Goal: Transaction & Acquisition: Purchase product/service

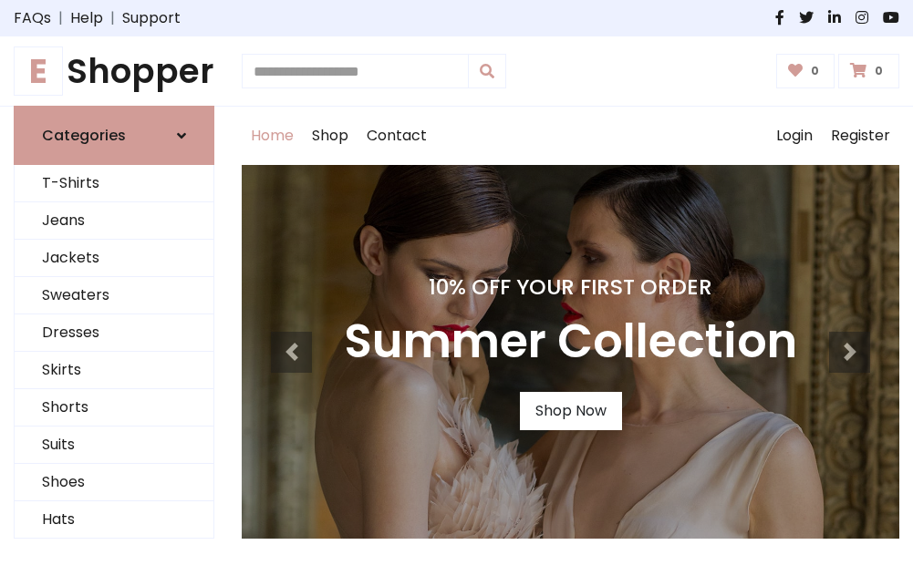
click at [456, 293] on h4 "10% Off Your First Order" at bounding box center [570, 288] width 453 height 26
click at [570, 411] on link "Shop Now" at bounding box center [571, 411] width 102 height 38
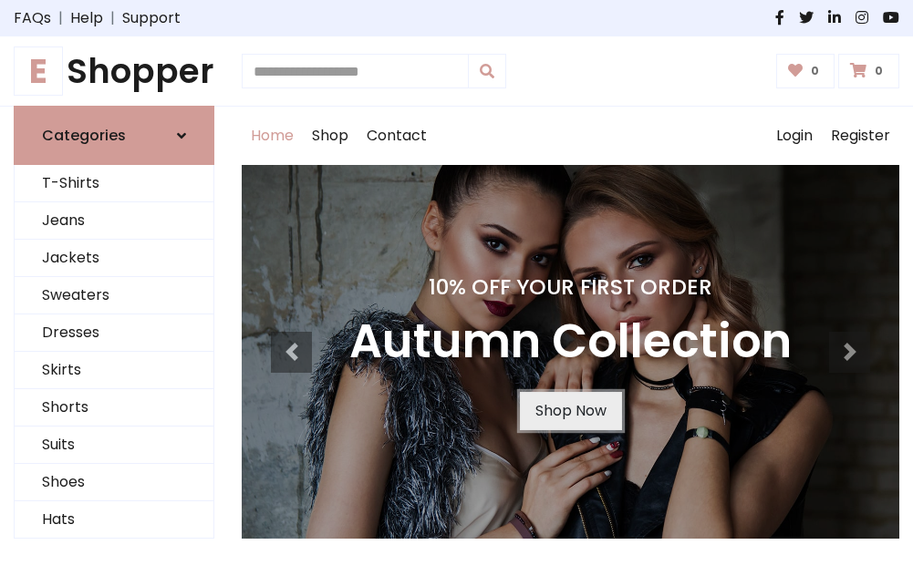
click at [570, 411] on link "Shop Now" at bounding box center [571, 411] width 102 height 38
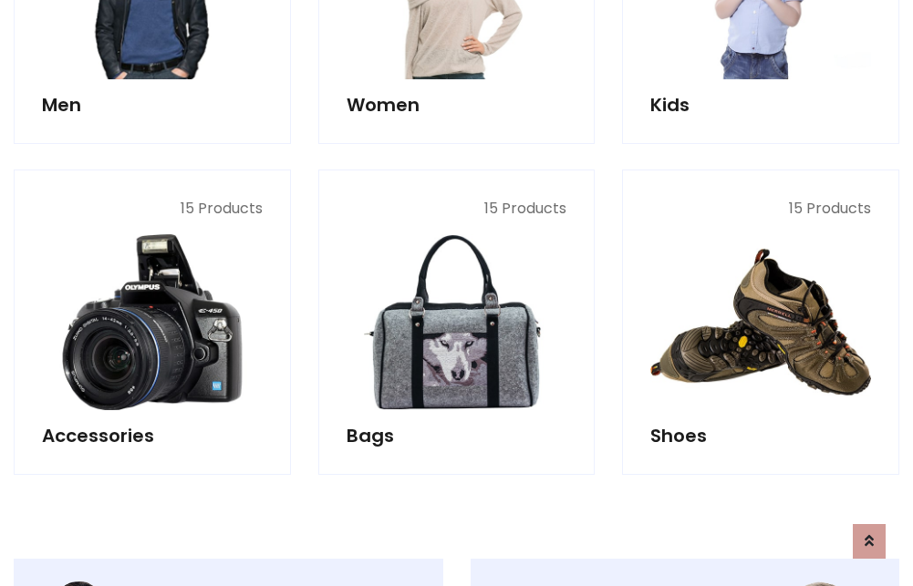
scroll to position [1819, 0]
